Goal: Task Accomplishment & Management: Use online tool/utility

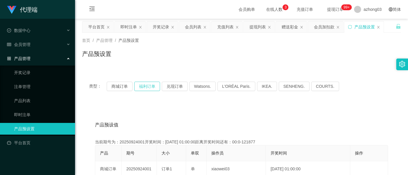
click at [144, 85] on button "福利订单" at bounding box center [147, 86] width 26 height 9
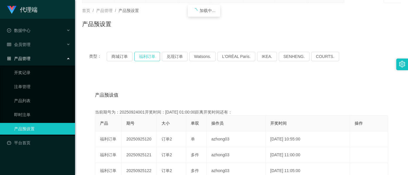
scroll to position [39, 0]
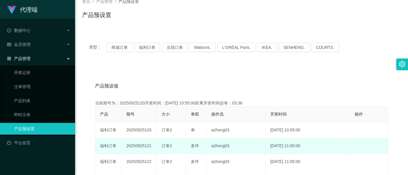
click at [137, 147] on td "20250925121" at bounding box center [139, 146] width 35 height 16
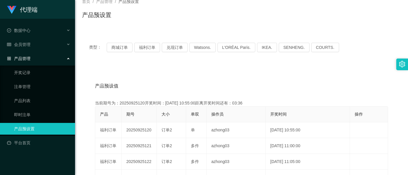
copy td "20250925121"
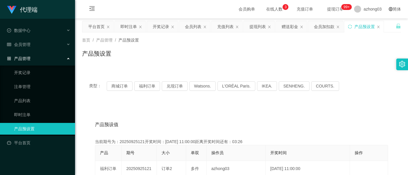
scroll to position [0, 0]
click at [284, 27] on div "赠送彩金" at bounding box center [290, 26] width 16 height 11
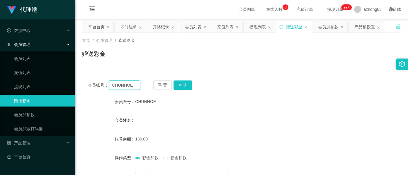
drag, startPoint x: 136, startPoint y: 86, endPoint x: 86, endPoint y: 85, distance: 50.5
click at [86, 85] on div "会员账号： CHUNHOE 重 置 查 询" at bounding box center [241, 85] width 319 height 9
paste input "Sin8888"
type input "Sin8888"
click at [179, 86] on button "查 询" at bounding box center [183, 85] width 19 height 9
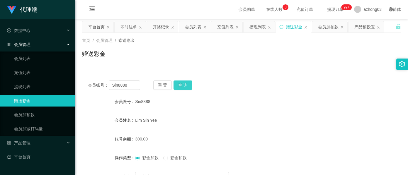
click at [185, 87] on button "查 询" at bounding box center [183, 85] width 19 height 9
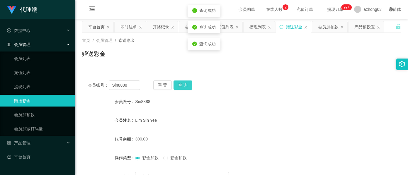
click at [185, 87] on button "查 询" at bounding box center [183, 85] width 19 height 9
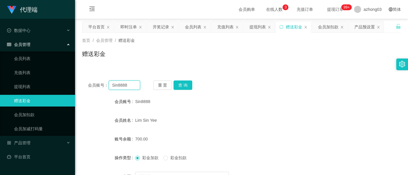
drag, startPoint x: 131, startPoint y: 89, endPoint x: 97, endPoint y: 86, distance: 34.1
click at [97, 86] on div "会员账号： Sin8888" at bounding box center [114, 85] width 52 height 9
click at [354, 25] on div "产品预设置" at bounding box center [366, 26] width 35 height 11
click at [366, 30] on div "产品预设置" at bounding box center [365, 26] width 21 height 11
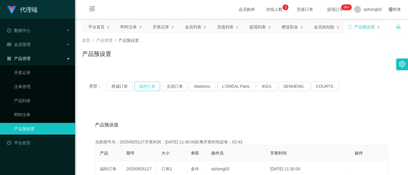
click at [144, 86] on button "福利订单" at bounding box center [147, 86] width 26 height 9
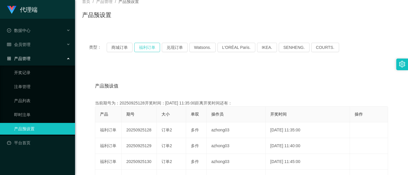
scroll to position [78, 0]
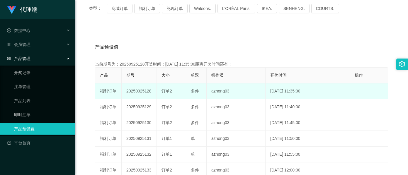
click at [140, 91] on td "20250925128" at bounding box center [139, 92] width 35 height 16
copy td "20250925128"
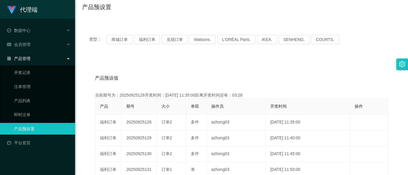
scroll to position [0, 0]
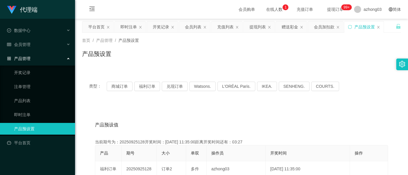
click at [360, 27] on div "产品预设置" at bounding box center [365, 26] width 21 height 11
click at [326, 28] on div "会员加扣款" at bounding box center [324, 26] width 21 height 11
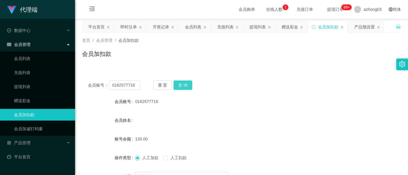
click at [184, 82] on button "查 询" at bounding box center [183, 85] width 19 height 9
click at [185, 85] on button "查 询" at bounding box center [183, 85] width 19 height 9
click at [288, 28] on div "赠送彩金" at bounding box center [290, 26] width 16 height 11
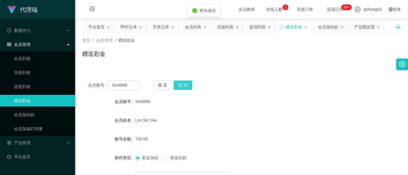
click at [181, 83] on button "查 询" at bounding box center [183, 85] width 19 height 9
click at [182, 83] on button "查 询" at bounding box center [183, 85] width 19 height 9
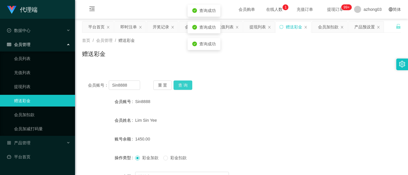
click at [182, 84] on button "查 询" at bounding box center [183, 85] width 19 height 9
click at [183, 86] on button "查 询" at bounding box center [183, 85] width 19 height 9
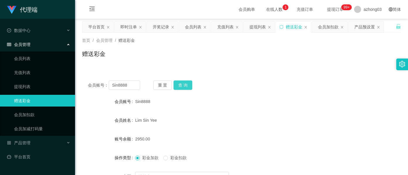
click at [187, 89] on button "查 询" at bounding box center [183, 85] width 19 height 9
